Goal: Information Seeking & Learning: Learn about a topic

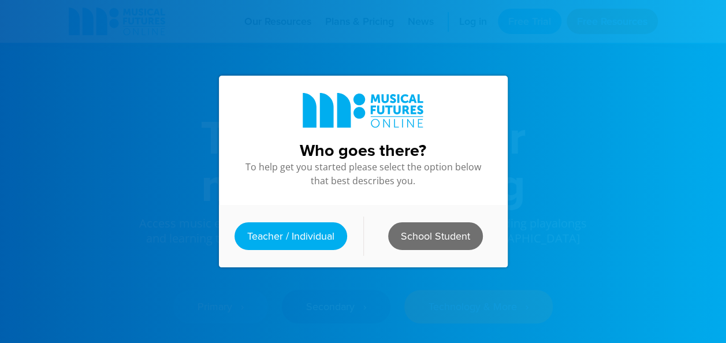
click at [420, 226] on link "School Student" at bounding box center [435, 236] width 95 height 28
